Goal: Check status

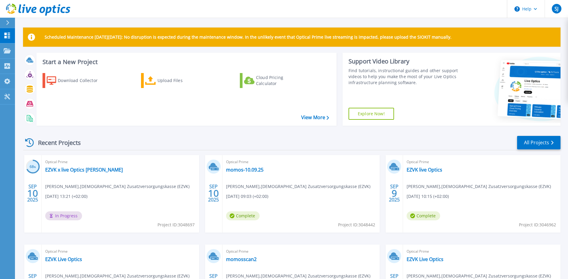
click at [141, 139] on div "Recent Projects All Projects" at bounding box center [292, 142] width 538 height 15
drag, startPoint x: 157, startPoint y: 39, endPoint x: 131, endPoint y: 40, distance: 26.7
click at [131, 40] on p "Scheduled Maintenance on Monday 22nd September: No disruption is expected durin…" at bounding box center [248, 37] width 407 height 5
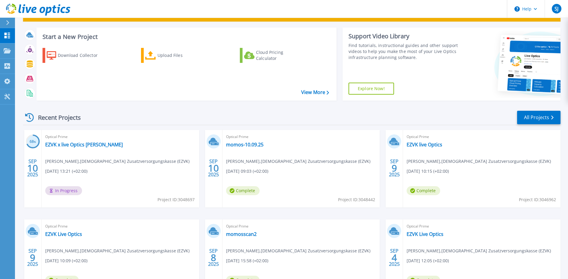
scroll to position [78, 0]
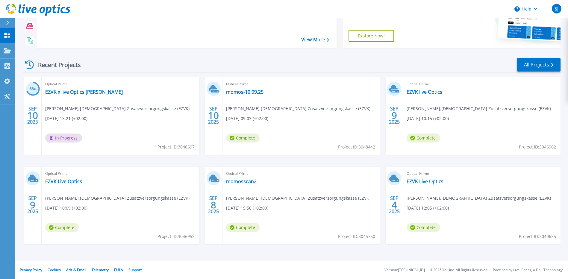
click at [199, 161] on div "68 % SEP 10 2025 Optical Prime EZVK x live Optics elisabeth Simon Jahn , Evange…" at bounding box center [289, 166] width 542 height 179
click at [204, 161] on div "68 % SEP 10 2025 Optical Prime EZVK x live Optics elisabeth Simon Jahn , Evange…" at bounding box center [289, 166] width 542 height 179
click at [201, 161] on div "68 % SEP 10 2025 Optical Prime EZVK x live Optics elisabeth Simon Jahn , Evange…" at bounding box center [289, 166] width 542 height 179
click at [202, 160] on div "68 % SEP 10 2025 Optical Prime EZVK x live Optics elisabeth Simon Jahn , Evange…" at bounding box center [289, 166] width 542 height 179
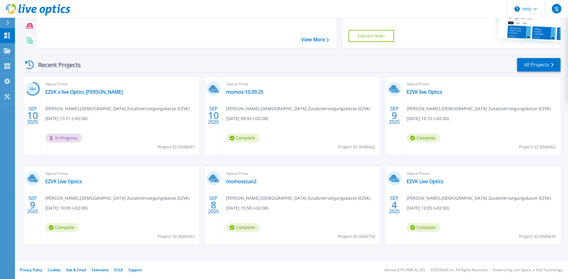
click at [202, 160] on div "68 % SEP 10 2025 Optical Prime EZVK x live Optics elisabeth Simon Jahn , Evange…" at bounding box center [289, 166] width 542 height 179
drag, startPoint x: 200, startPoint y: 161, endPoint x: 188, endPoint y: 162, distance: 12.3
drag, startPoint x: 188, startPoint y: 162, endPoint x: 172, endPoint y: 162, distance: 15.9
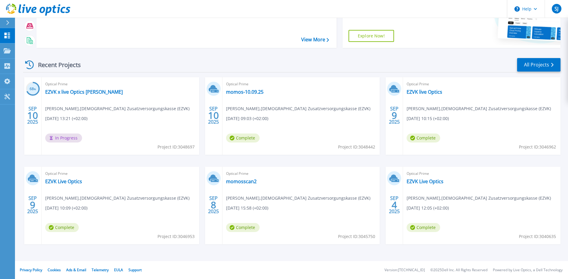
drag, startPoint x: 172, startPoint y: 162, endPoint x: 142, endPoint y: 163, distance: 30.0
drag, startPoint x: 142, startPoint y: 163, endPoint x: 114, endPoint y: 164, distance: 27.9
drag, startPoint x: 114, startPoint y: 164, endPoint x: 100, endPoint y: 164, distance: 13.5
drag, startPoint x: 100, startPoint y: 164, endPoint x: 87, endPoint y: 163, distance: 12.9
drag, startPoint x: 87, startPoint y: 163, endPoint x: 75, endPoint y: 163, distance: 12.3
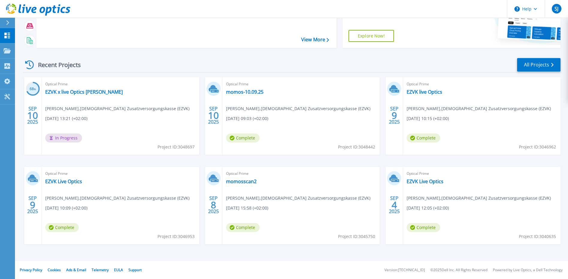
drag, startPoint x: 75, startPoint y: 163, endPoint x: 59, endPoint y: 159, distance: 16.9
drag, startPoint x: 59, startPoint y: 159, endPoint x: 24, endPoint y: 163, distance: 34.6
drag, startPoint x: 24, startPoint y: 163, endPoint x: 16, endPoint y: 162, distance: 7.8
click at [16, 163] on div "Scheduled Maintenance on Monday 22nd September: No disruption is expected durin…" at bounding box center [291, 91] width 553 height 339
click at [140, 44] on div "Download Collector Upload Files Cloud Pricing Calculator" at bounding box center [186, 17] width 296 height 55
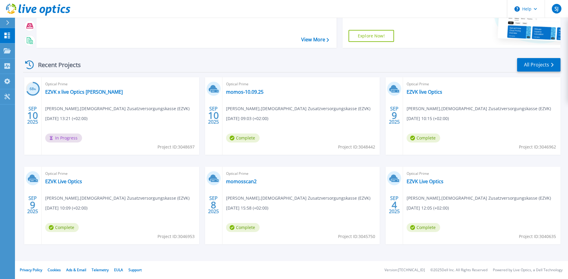
drag, startPoint x: 140, startPoint y: 44, endPoint x: 118, endPoint y: 43, distance: 22.5
click at [118, 43] on div "Download Collector Upload Files Cloud Pricing Calculator" at bounding box center [186, 17] width 296 height 55
